Goal: Transaction & Acquisition: Purchase product/service

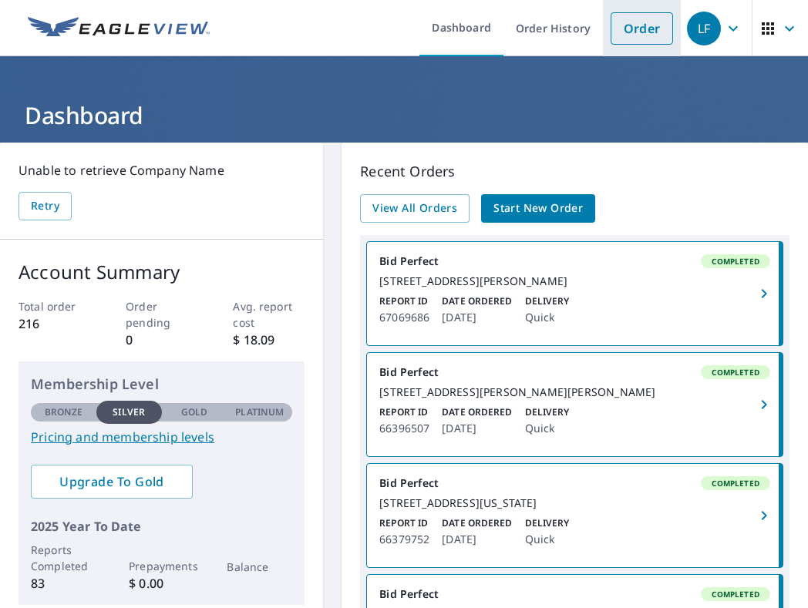
click at [619, 32] on link "Order" at bounding box center [642, 28] width 62 height 32
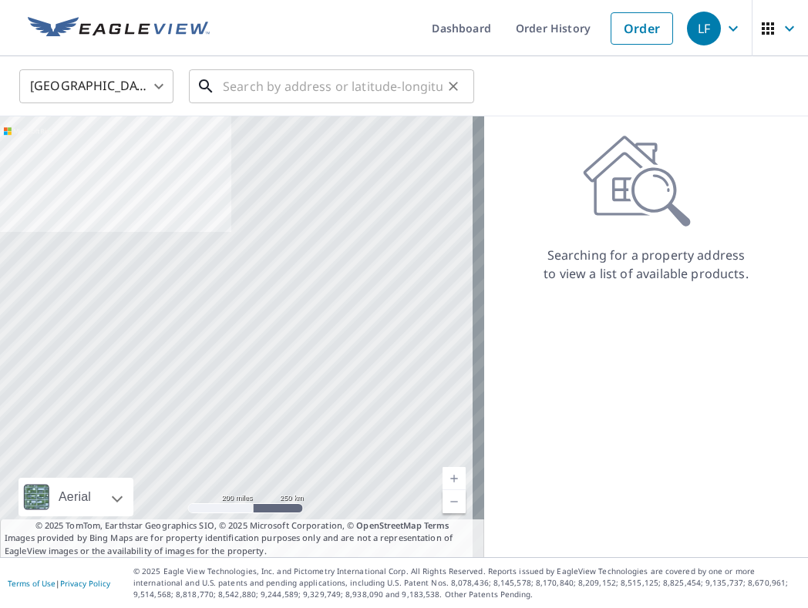
click at [288, 72] on input "text" at bounding box center [333, 86] width 220 height 43
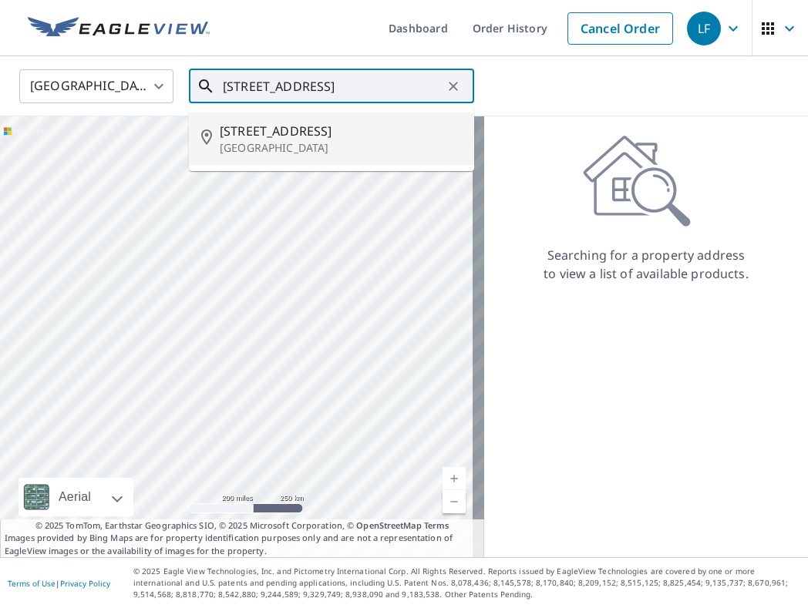
click at [265, 140] on p "[GEOGRAPHIC_DATA]" at bounding box center [341, 147] width 242 height 15
type input "[STREET_ADDRESS]"
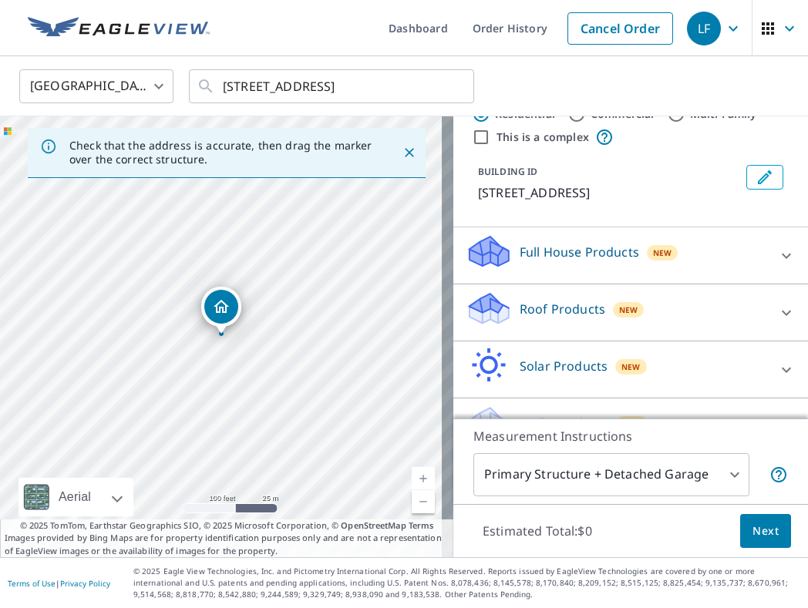
scroll to position [86, 0]
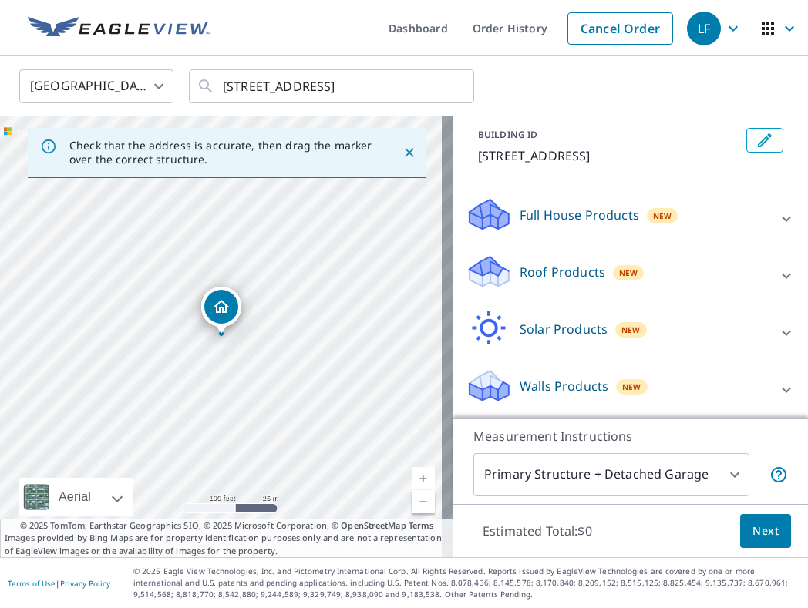
click at [665, 267] on div "Roof Products New" at bounding box center [617, 276] width 302 height 44
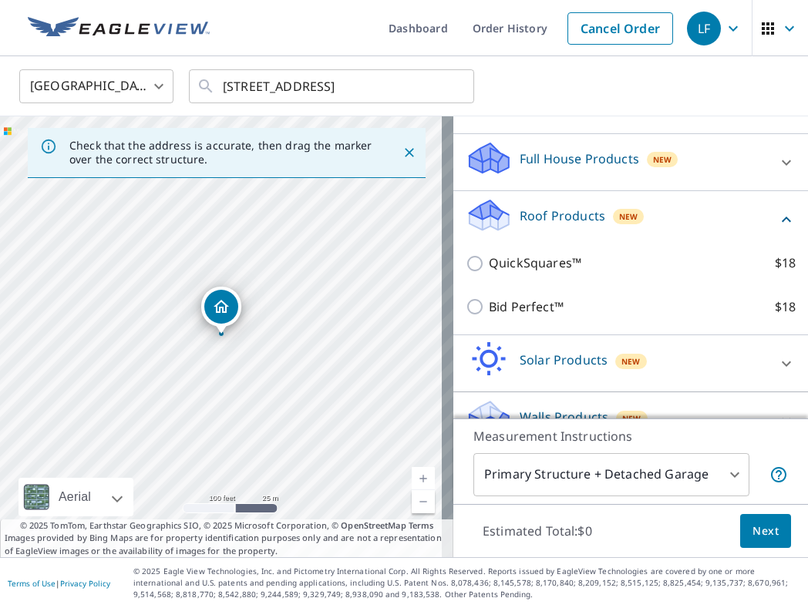
scroll to position [173, 0]
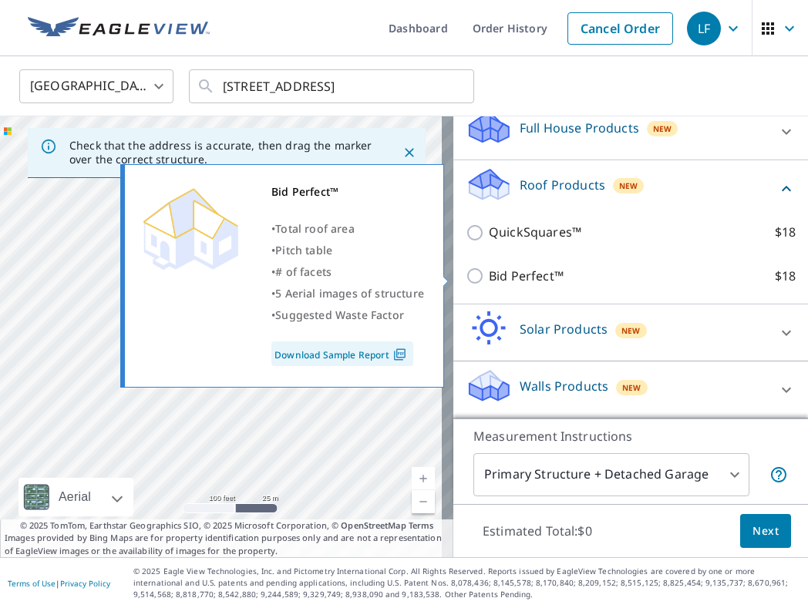
click at [523, 272] on p "Bid Perfect™" at bounding box center [526, 276] width 75 height 19
click at [489, 272] on input "Bid Perfect™ $18" at bounding box center [477, 276] width 23 height 19
checkbox input "true"
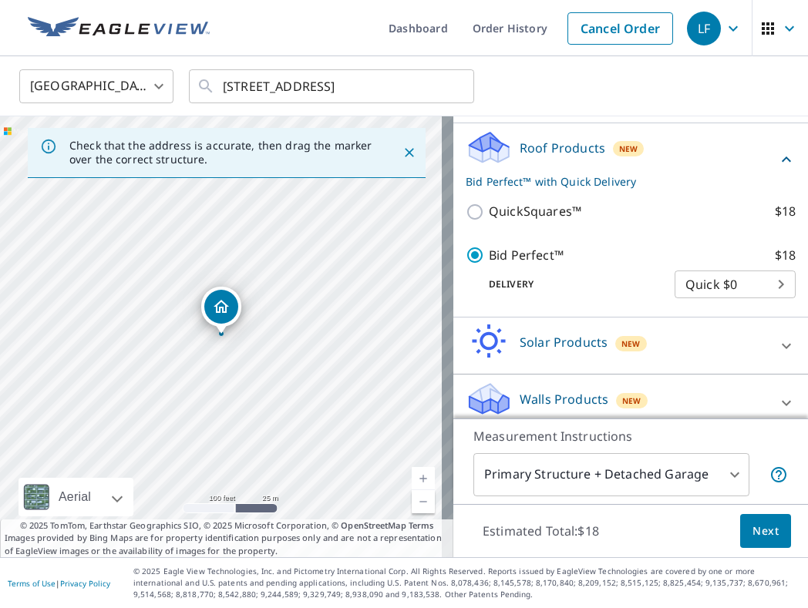
scroll to position [223, 0]
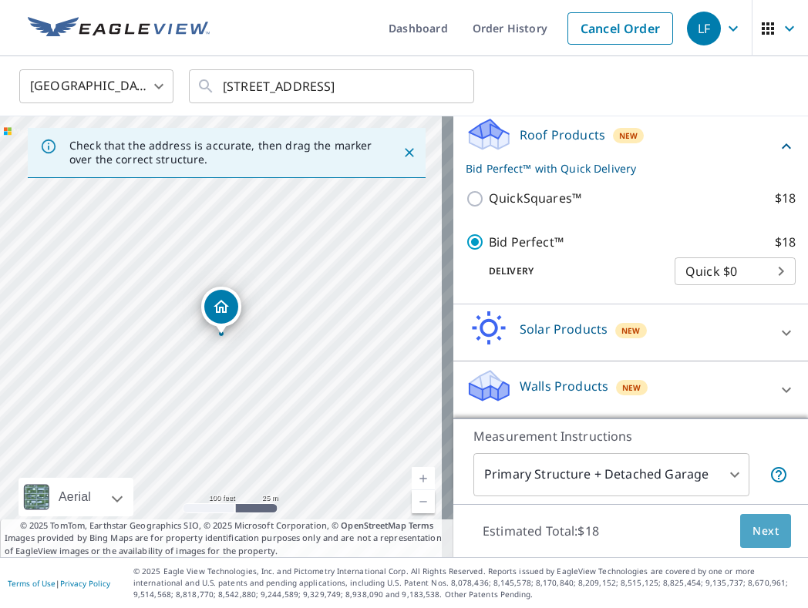
click at [752, 537] on span "Next" at bounding box center [765, 531] width 26 height 19
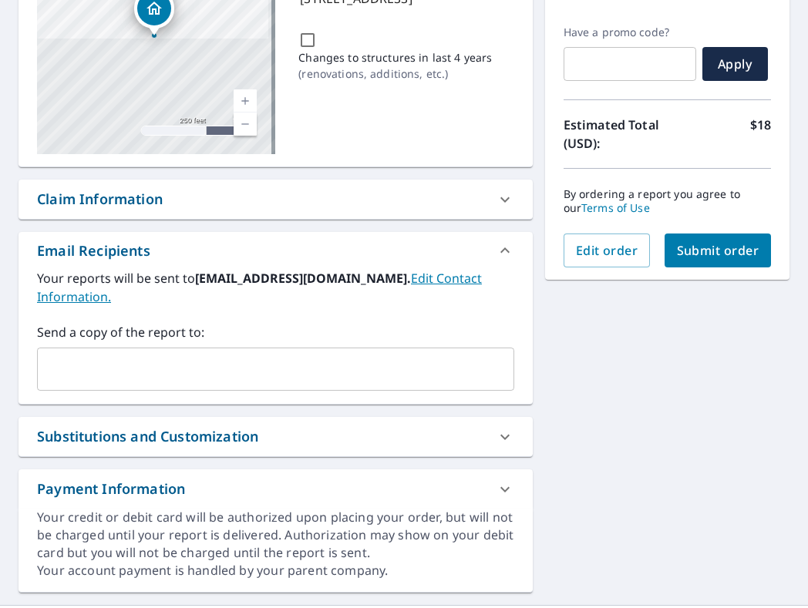
scroll to position [254, 0]
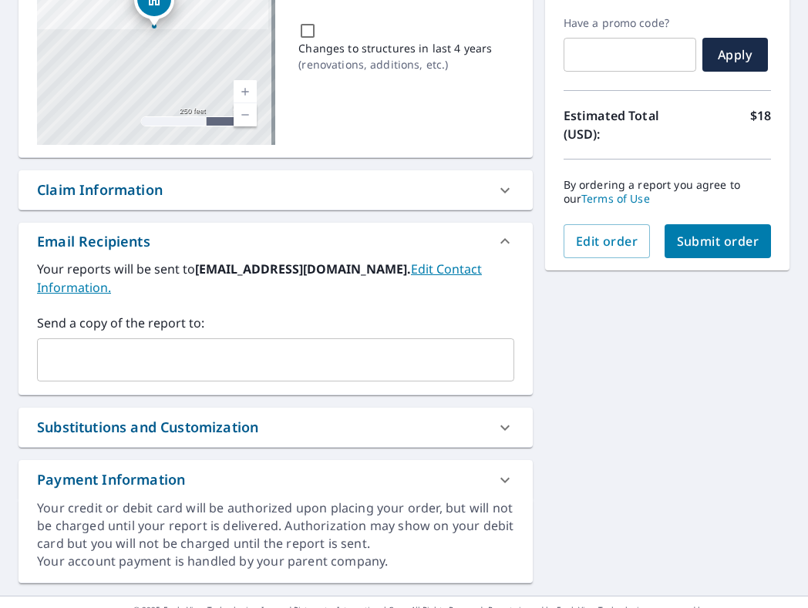
click at [219, 353] on input "text" at bounding box center [264, 359] width 440 height 29
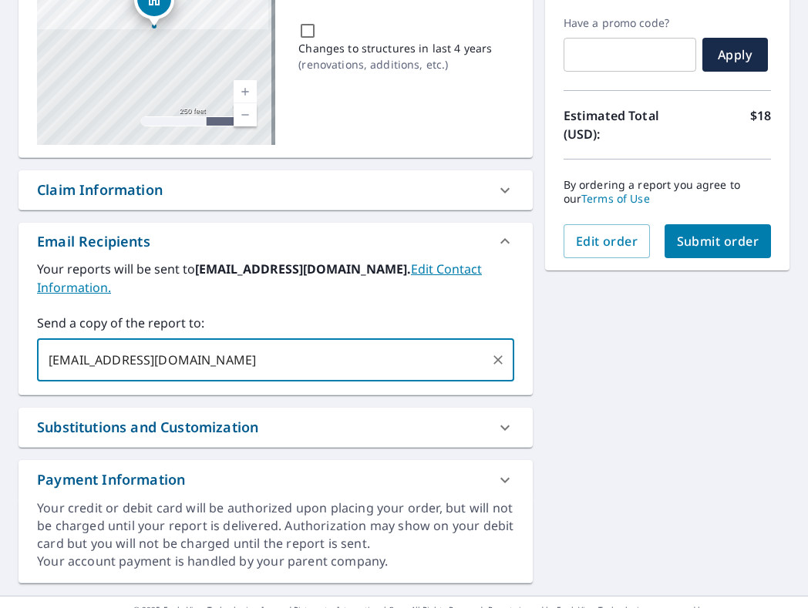
click at [96, 360] on input "[EMAIL_ADDRESS][DOMAIN_NAME]" at bounding box center [264, 359] width 440 height 29
type input "[EMAIL_ADDRESS][DOMAIN_NAME]"
click at [718, 241] on span "Submit order" at bounding box center [718, 241] width 82 height 17
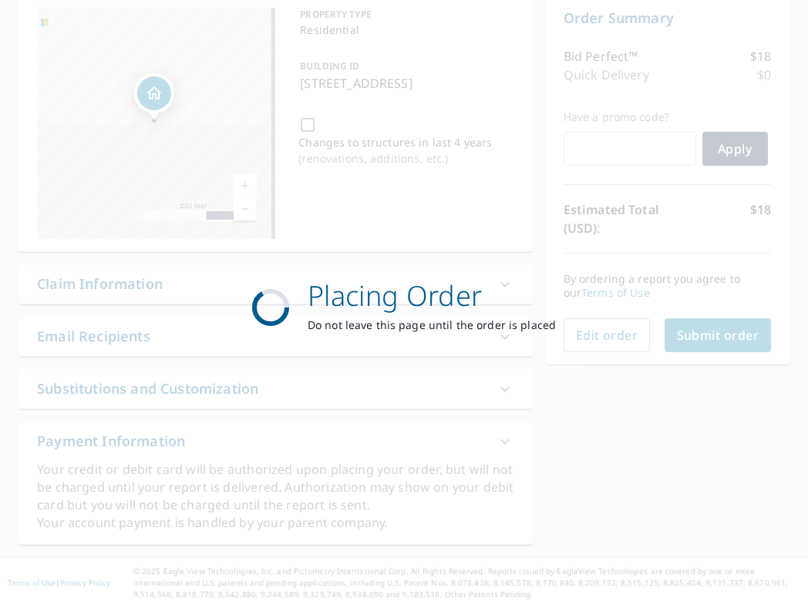
scroll to position [160, 0]
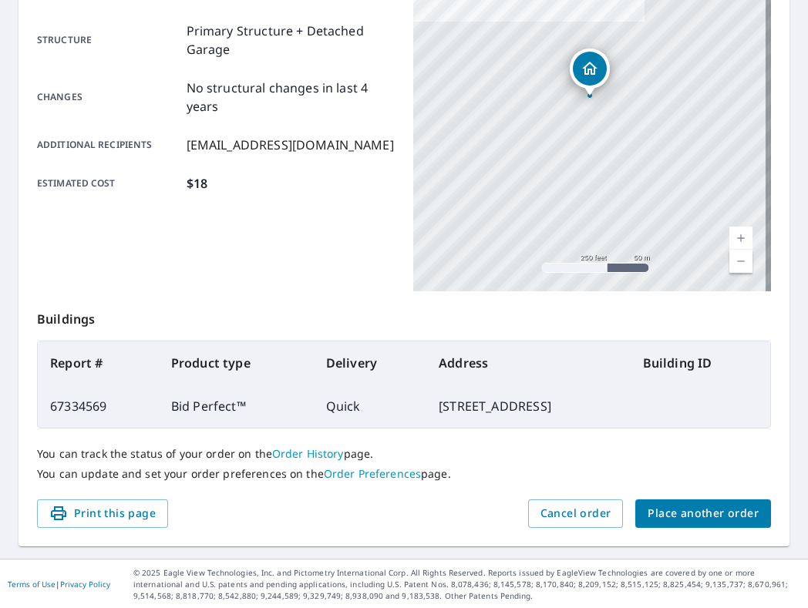
scroll to position [311, 0]
